Goal: Task Accomplishment & Management: Manage account settings

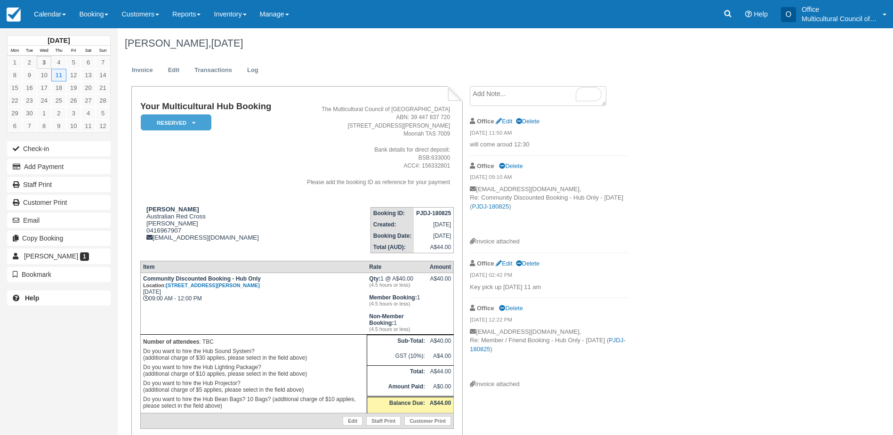
click at [703, 271] on div "Audrey Bui, September 11 2025 Invoice Edit Transactions Log Your Multicultural …" at bounding box center [453, 250] width 670 height 444
click at [196, 117] on em "Reserved" at bounding box center [176, 122] width 71 height 16
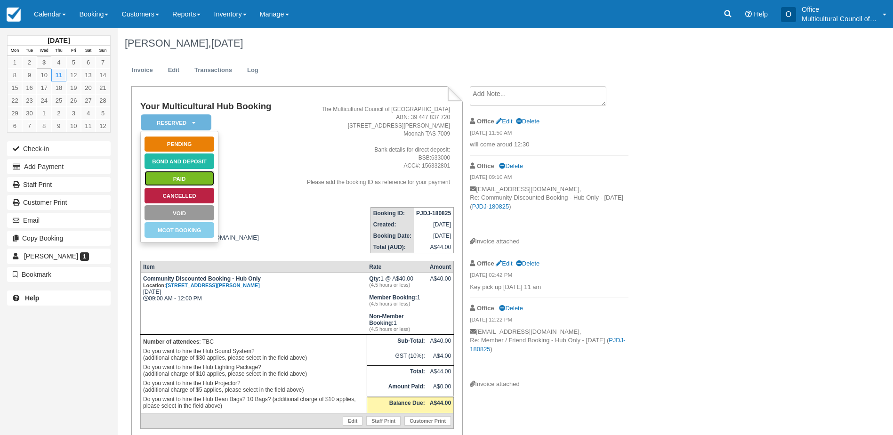
click at [192, 175] on link "Paid" at bounding box center [179, 178] width 71 height 16
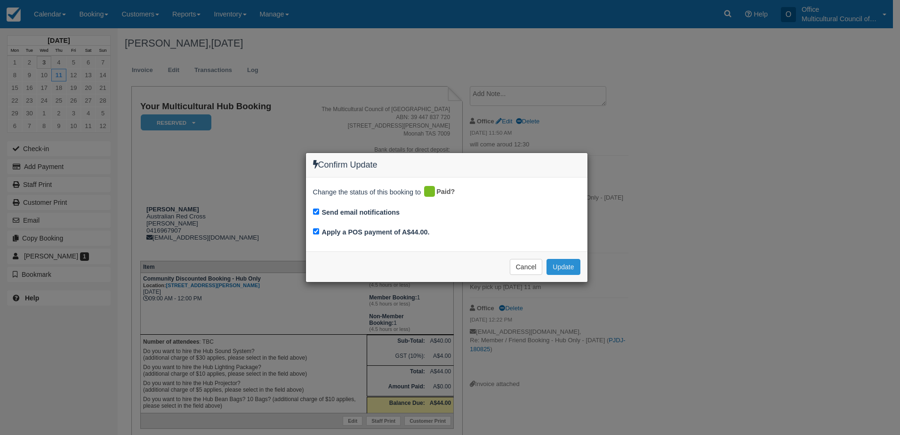
click at [560, 273] on button "Update" at bounding box center [563, 267] width 33 height 16
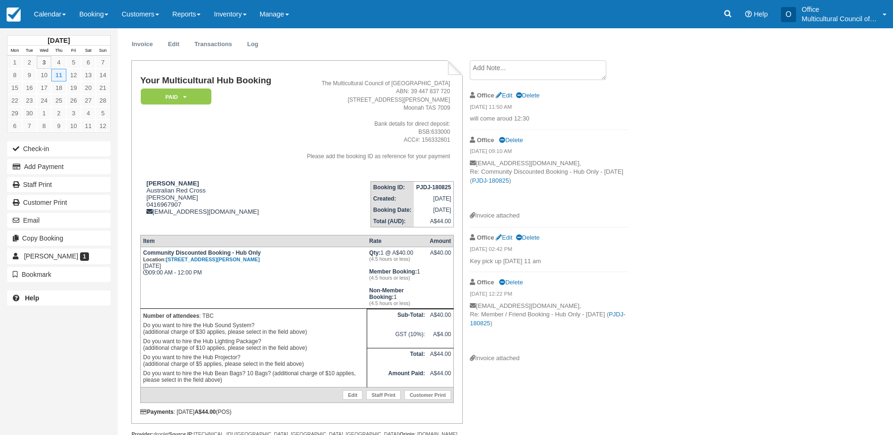
scroll to position [49, 0]
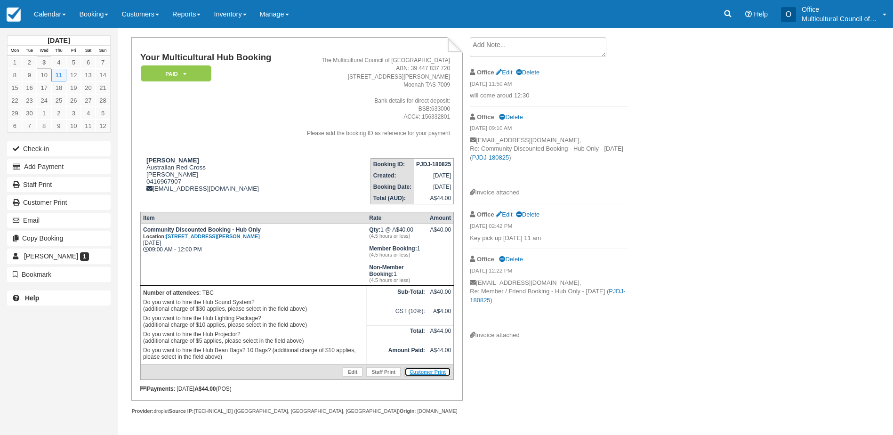
click at [412, 373] on link "Customer Print" at bounding box center [428, 371] width 47 height 9
click at [12, 74] on link "8" at bounding box center [15, 75] width 15 height 13
click at [47, 18] on link "Calendar" at bounding box center [49, 14] width 45 height 28
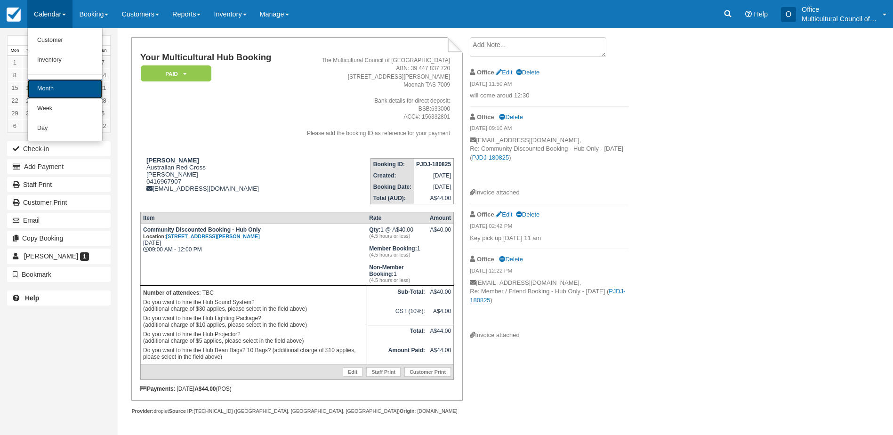
click at [73, 90] on link "Month" at bounding box center [65, 89] width 74 height 20
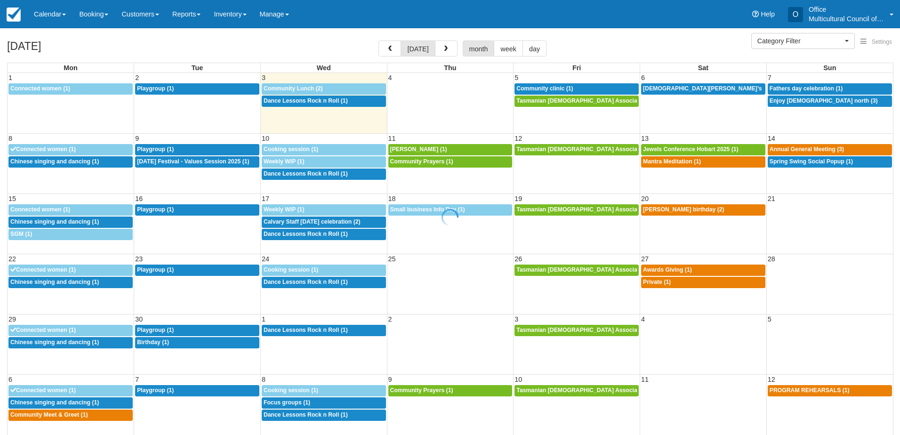
select select
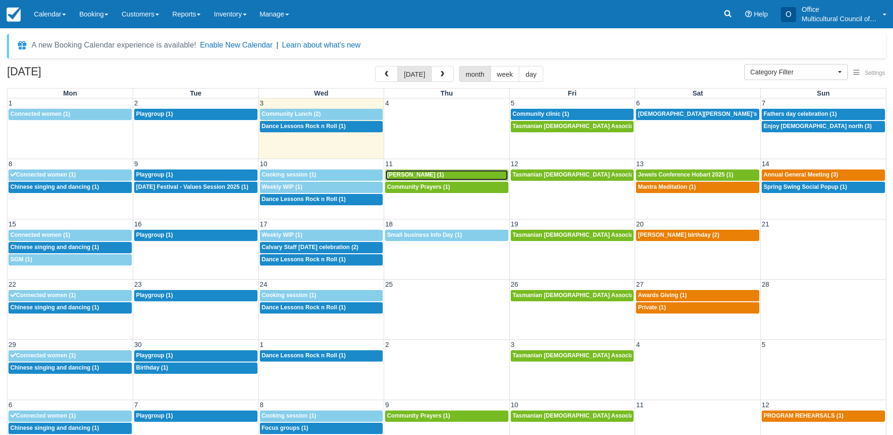
click at [421, 176] on span "[PERSON_NAME] (1)" at bounding box center [415, 174] width 57 height 7
select select
click at [294, 202] on div "6:30p Dance Lessons Rock n Roll (1)" at bounding box center [322, 200] width 120 height 8
select select
click at [539, 174] on span "Tasmanian Muslim Association -Weekly Praying (1)" at bounding box center [606, 174] width 186 height 7
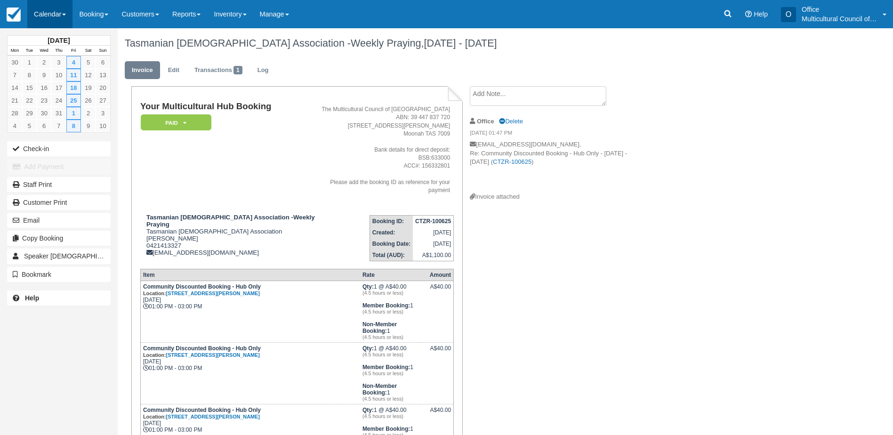
click at [52, 15] on link "Calendar" at bounding box center [49, 14] width 45 height 28
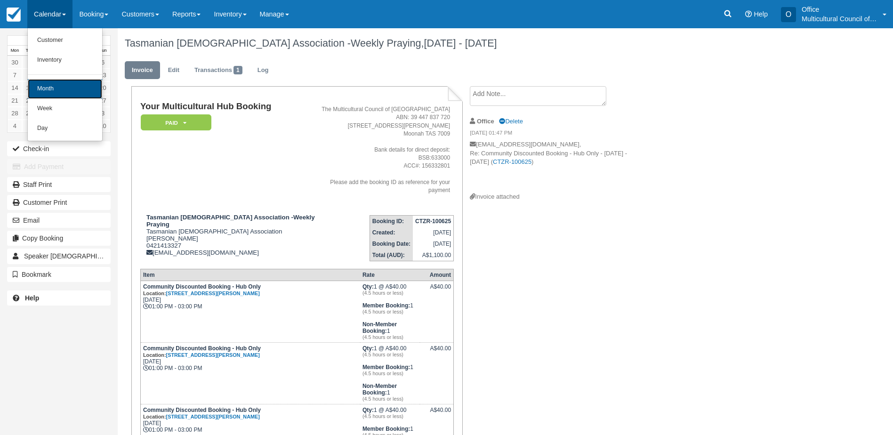
click at [66, 81] on link "Month" at bounding box center [65, 89] width 74 height 20
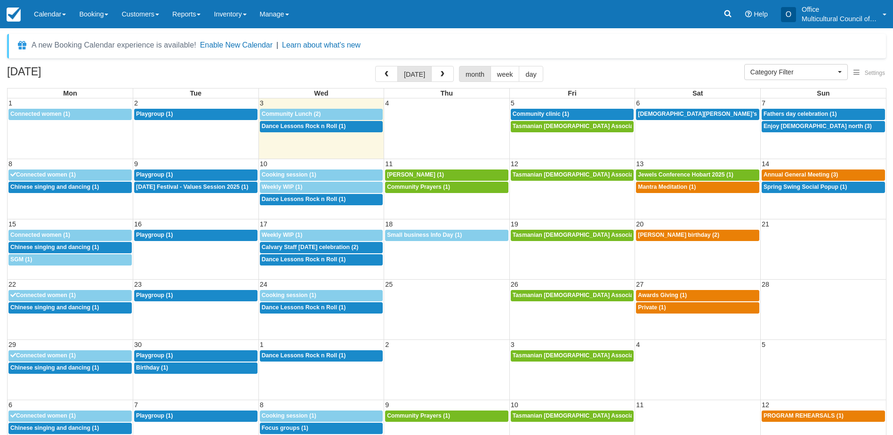
select select
click at [441, 174] on div "9a Audrey Bui (1)" at bounding box center [447, 175] width 120 height 8
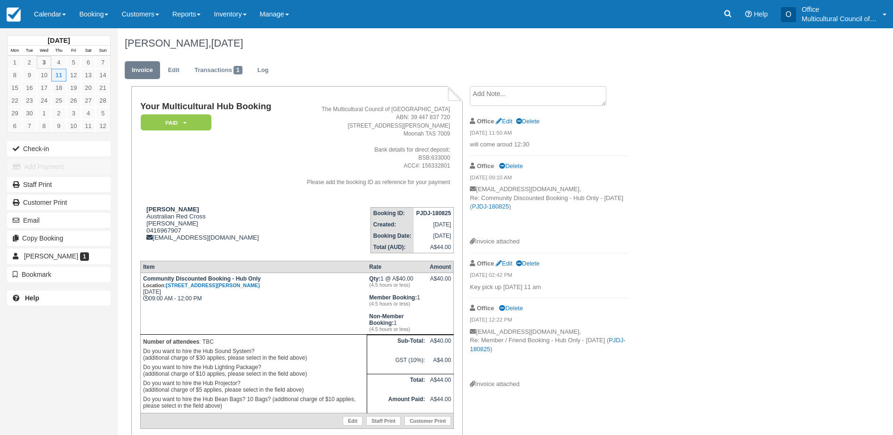
click at [519, 95] on textarea at bounding box center [538, 96] width 137 height 20
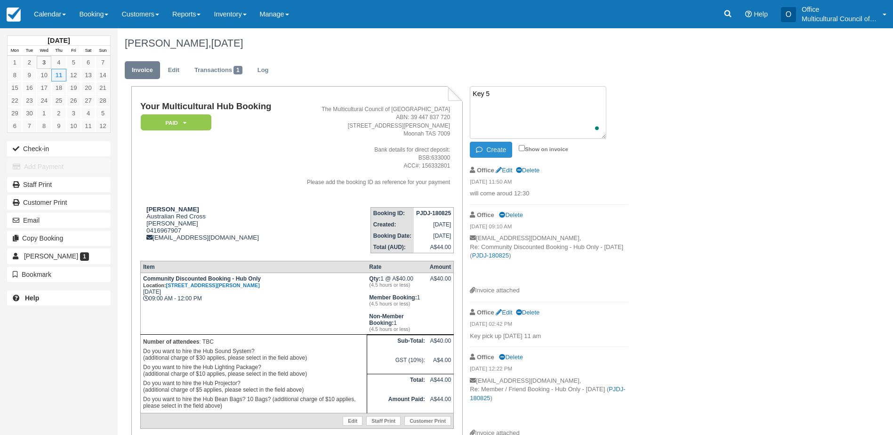
type textarea "Key 5"
click at [494, 143] on button "Create" at bounding box center [491, 150] width 42 height 16
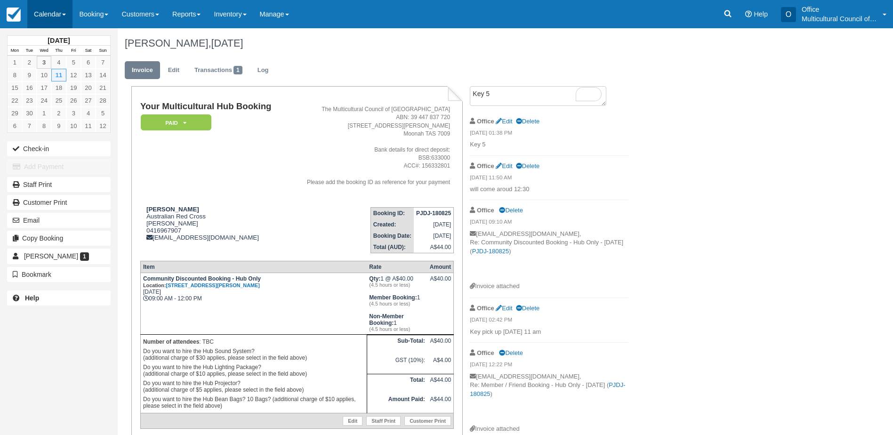
click at [47, 20] on link "Calendar" at bounding box center [49, 14] width 45 height 28
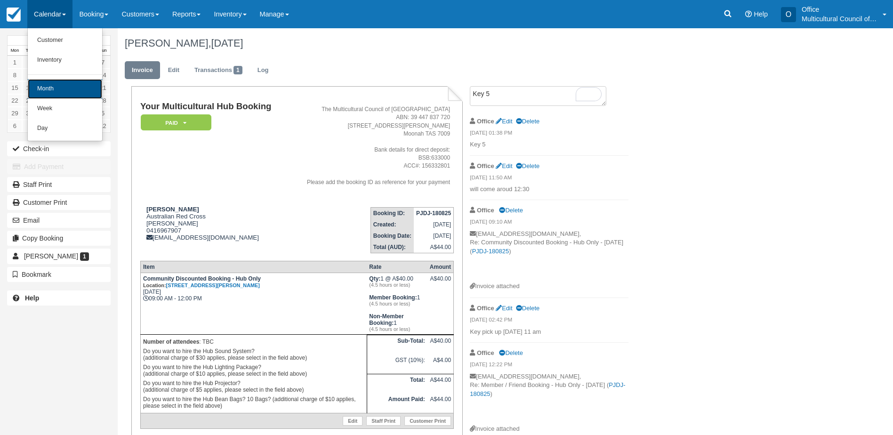
click at [57, 79] on link "Month" at bounding box center [65, 89] width 74 height 20
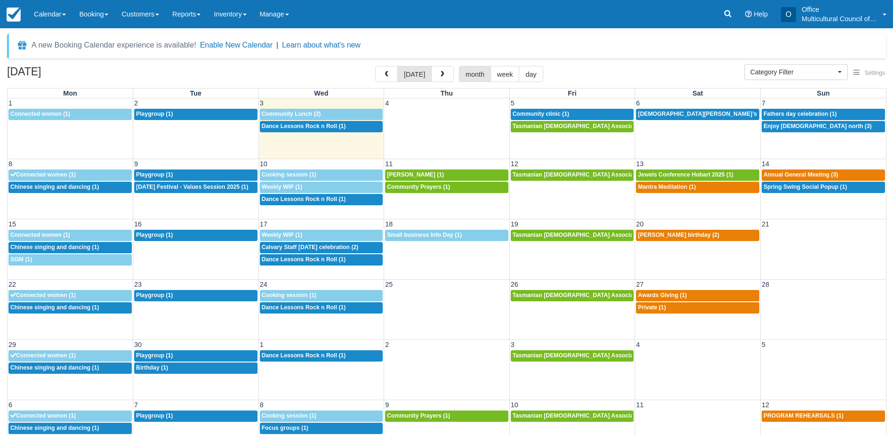
select select
click at [662, 115] on span "Prophets Mohammed’s birthday (1)" at bounding box center [714, 114] width 152 height 7
select select
click at [785, 114] on span "Fathers day celebration (1)" at bounding box center [800, 114] width 73 height 7
select select
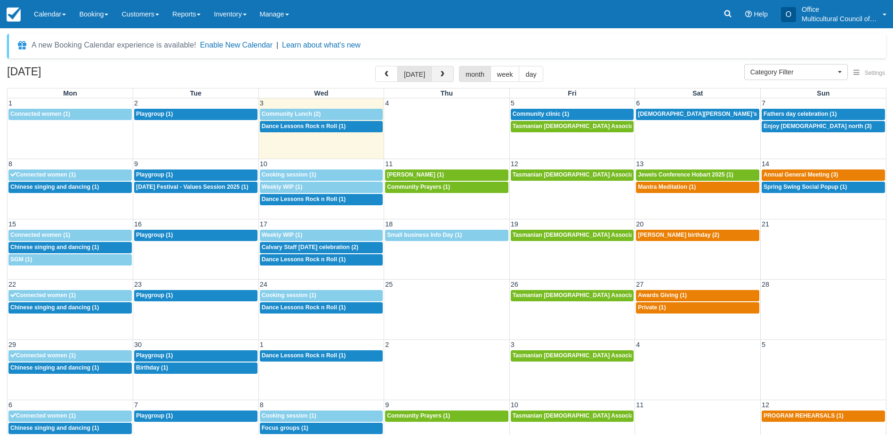
click at [439, 76] on span "button" at bounding box center [442, 74] width 7 height 7
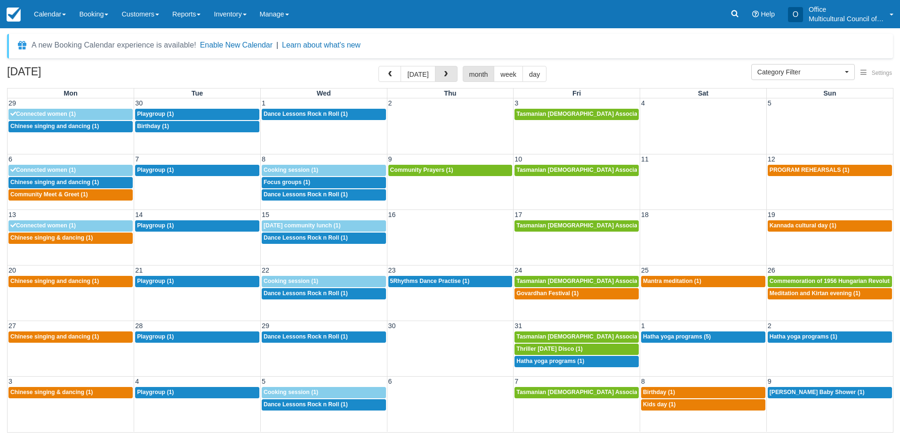
click at [439, 76] on button "button" at bounding box center [446, 74] width 23 height 16
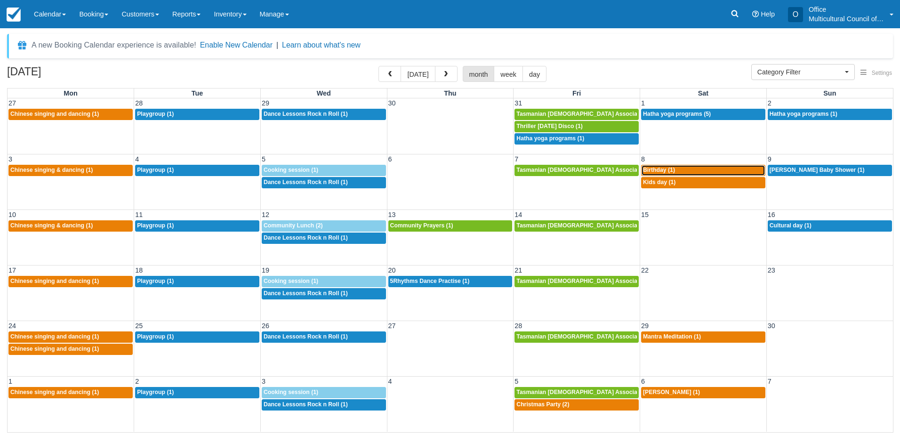
click at [671, 170] on span "Birthday (1)" at bounding box center [659, 170] width 32 height 7
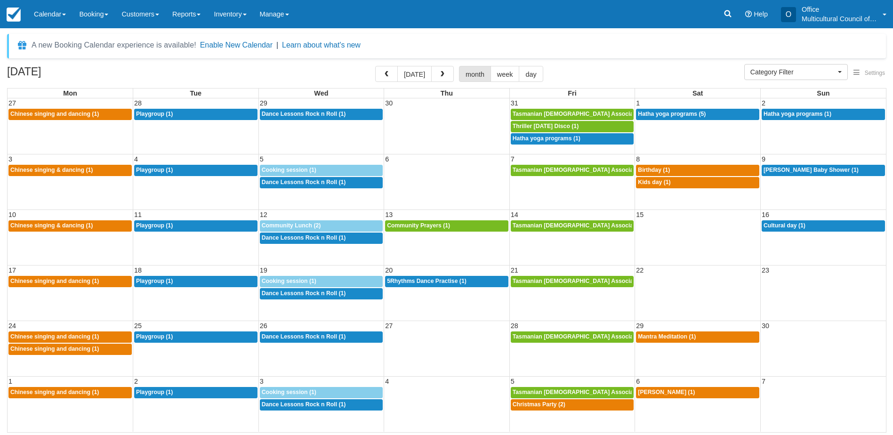
select select
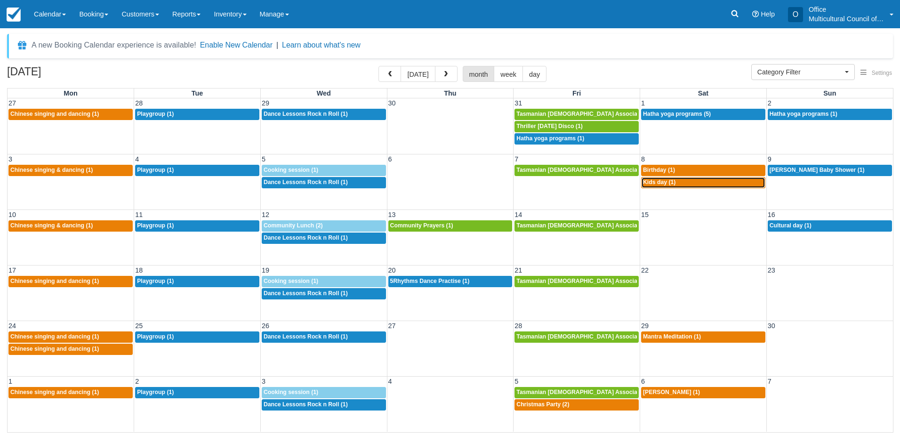
click at [669, 183] on span "Kids day (1)" at bounding box center [659, 182] width 32 height 7
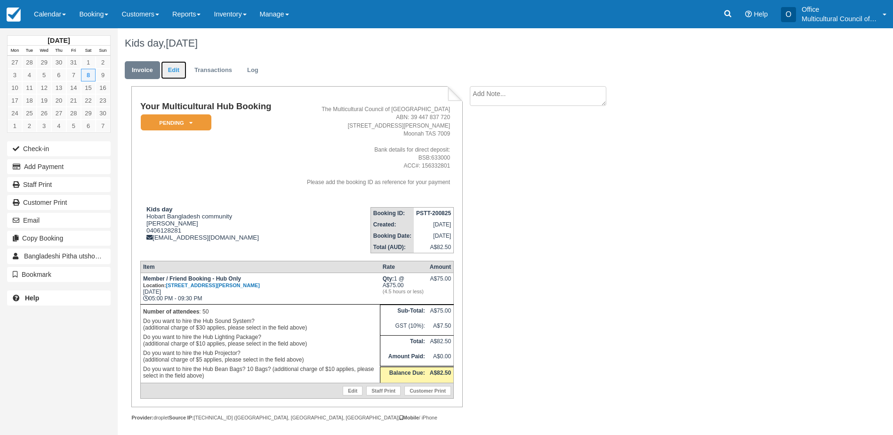
click at [170, 69] on link "Edit" at bounding box center [173, 70] width 25 height 18
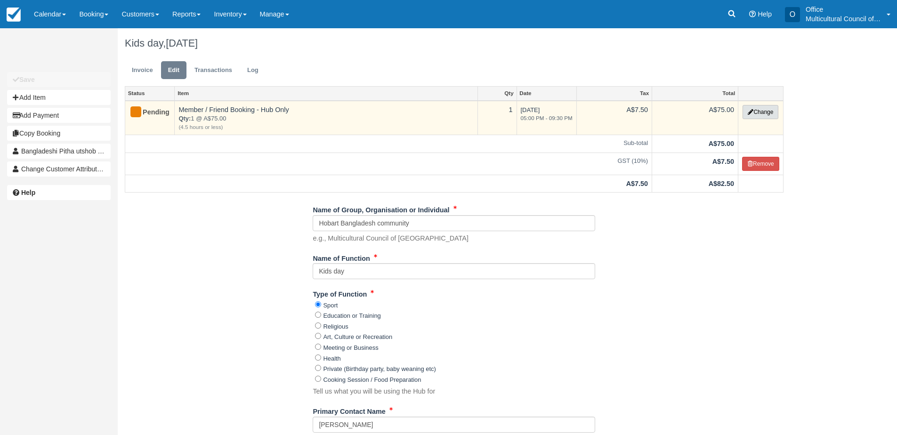
click at [756, 113] on button "Change" at bounding box center [761, 112] width 36 height 14
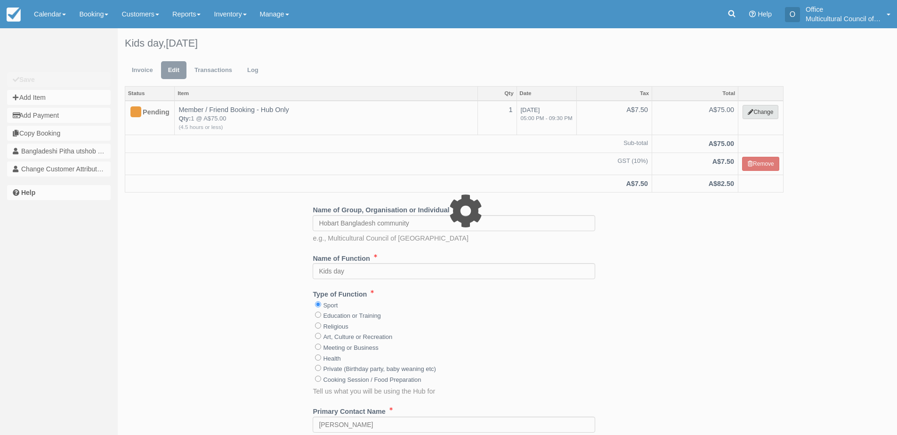
select select "2"
type input "75.00"
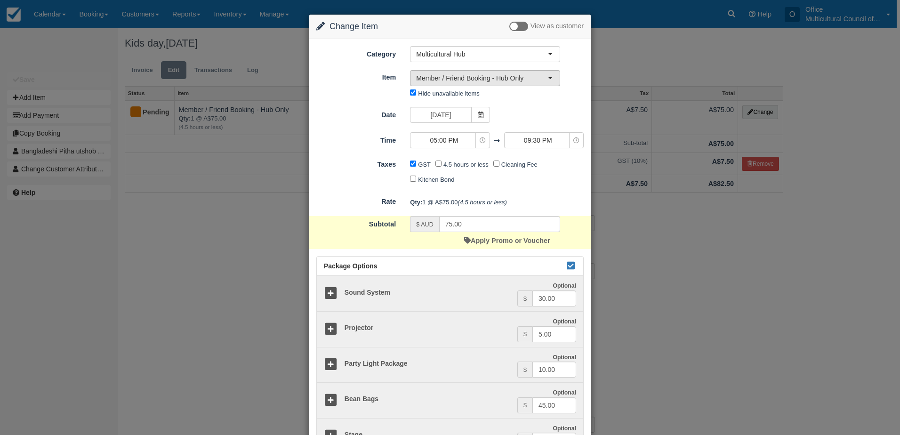
click at [503, 80] on span "Member / Friend Booking - Hub Only" at bounding box center [482, 77] width 132 height 9
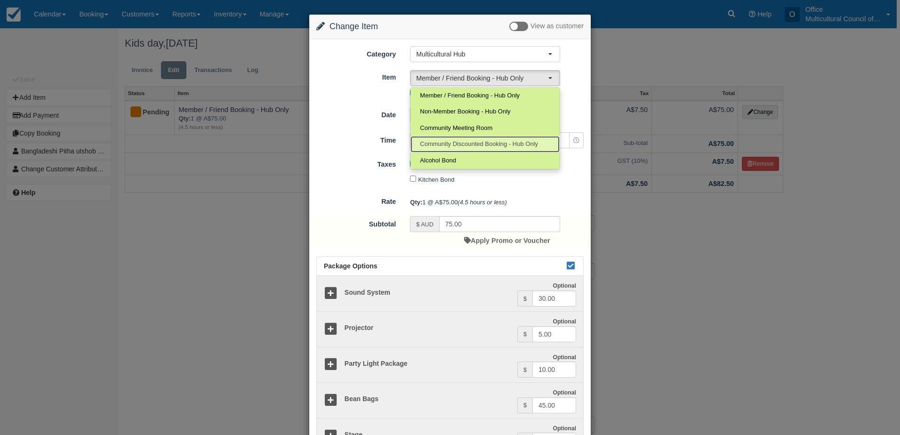
click at [494, 143] on span "Community Discounted Booking - Hub Only" at bounding box center [479, 144] width 118 height 9
select select "4"
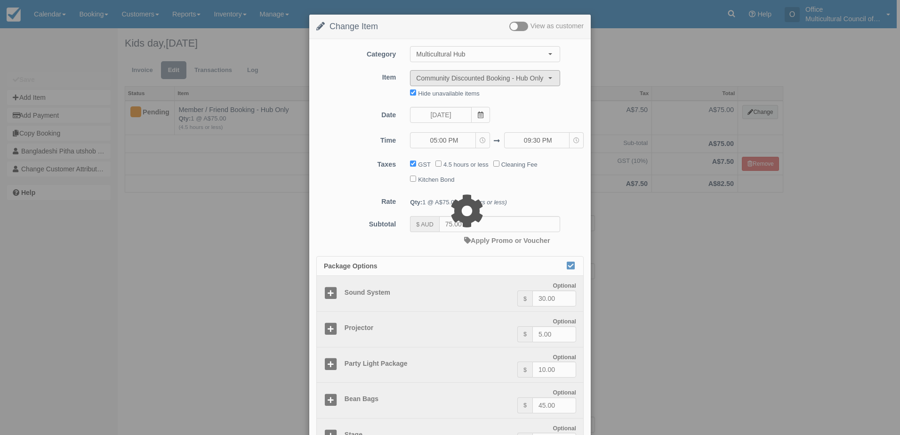
type input "40.00"
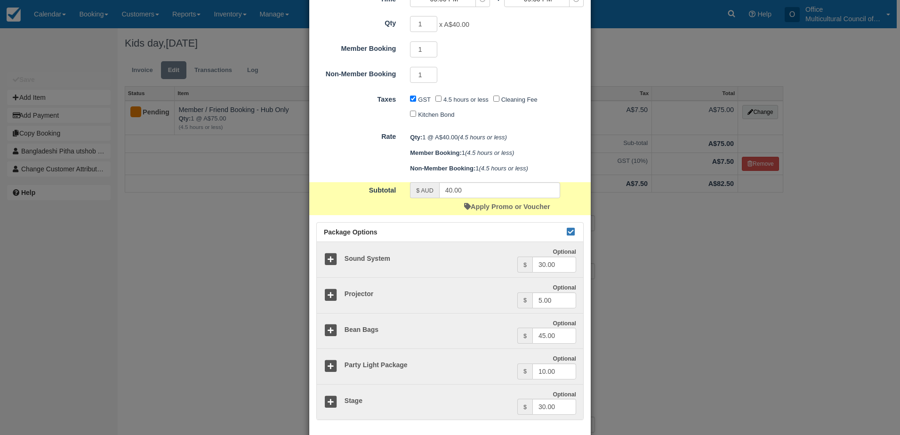
scroll to position [188, 0]
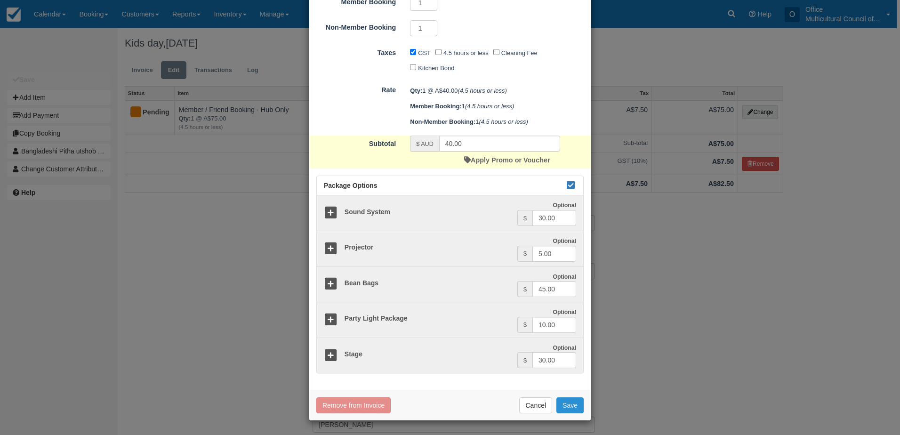
click at [566, 408] on button "Save" at bounding box center [570, 405] width 27 height 16
checkbox input "false"
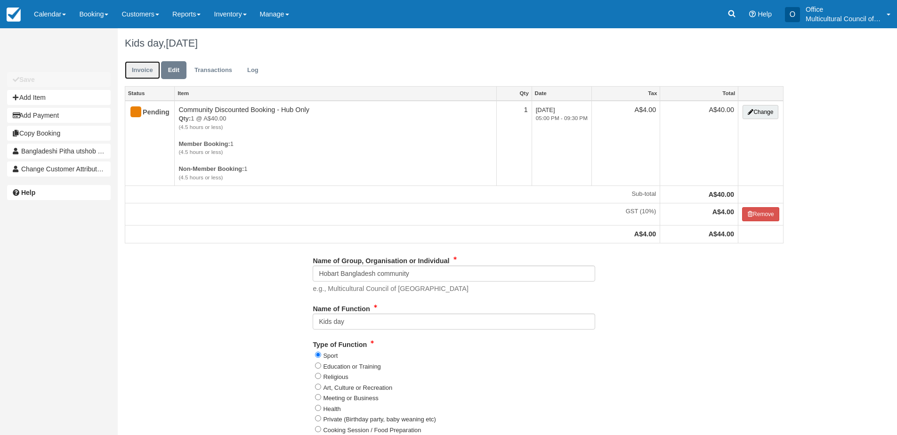
click at [139, 66] on link "Invoice" at bounding box center [142, 70] width 35 height 18
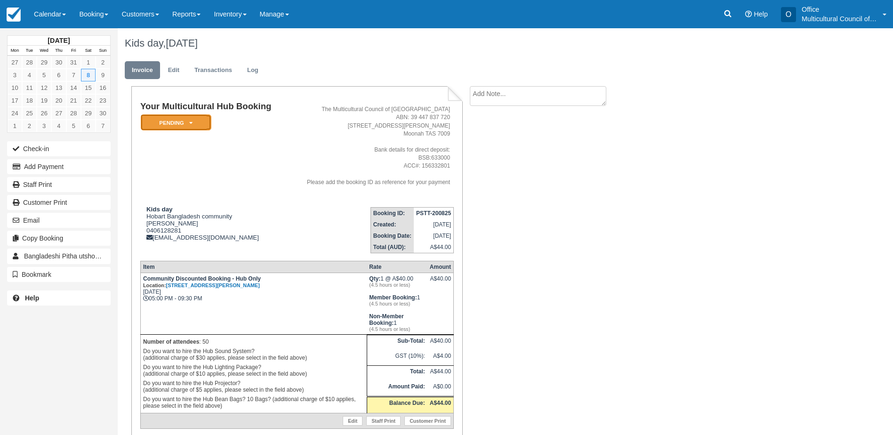
click at [197, 122] on em "Pending" at bounding box center [176, 122] width 71 height 16
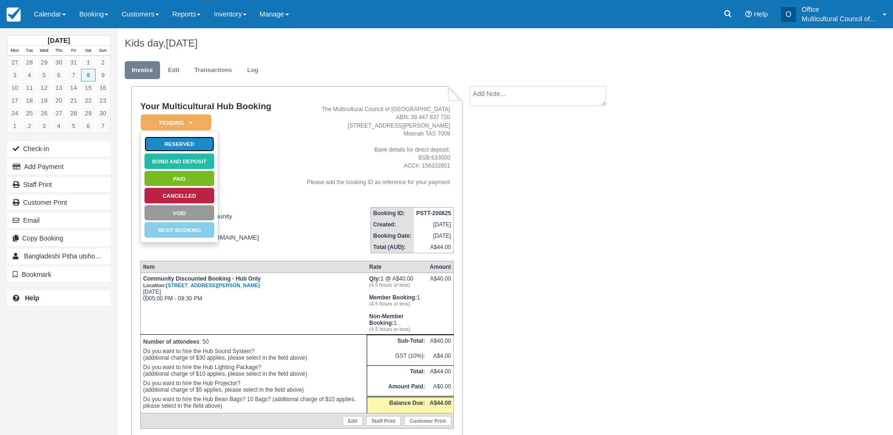
click at [200, 145] on link "Reserved" at bounding box center [179, 144] width 71 height 16
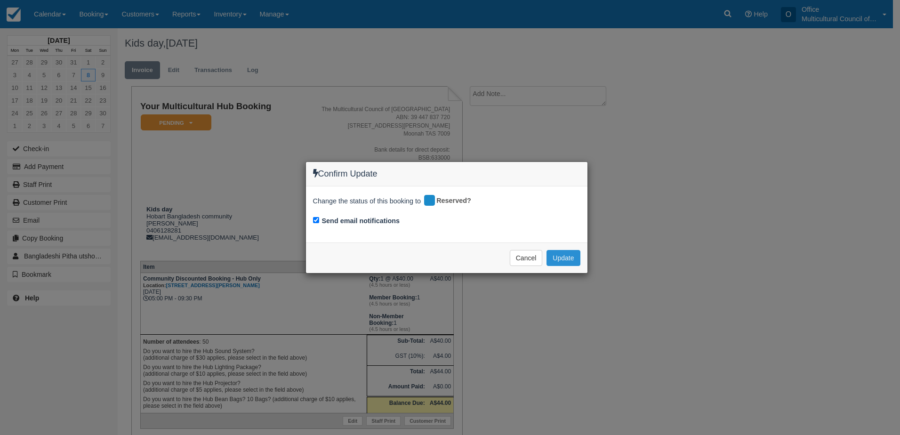
click at [565, 257] on button "Update" at bounding box center [563, 258] width 33 height 16
